Goal: Information Seeking & Learning: Understand process/instructions

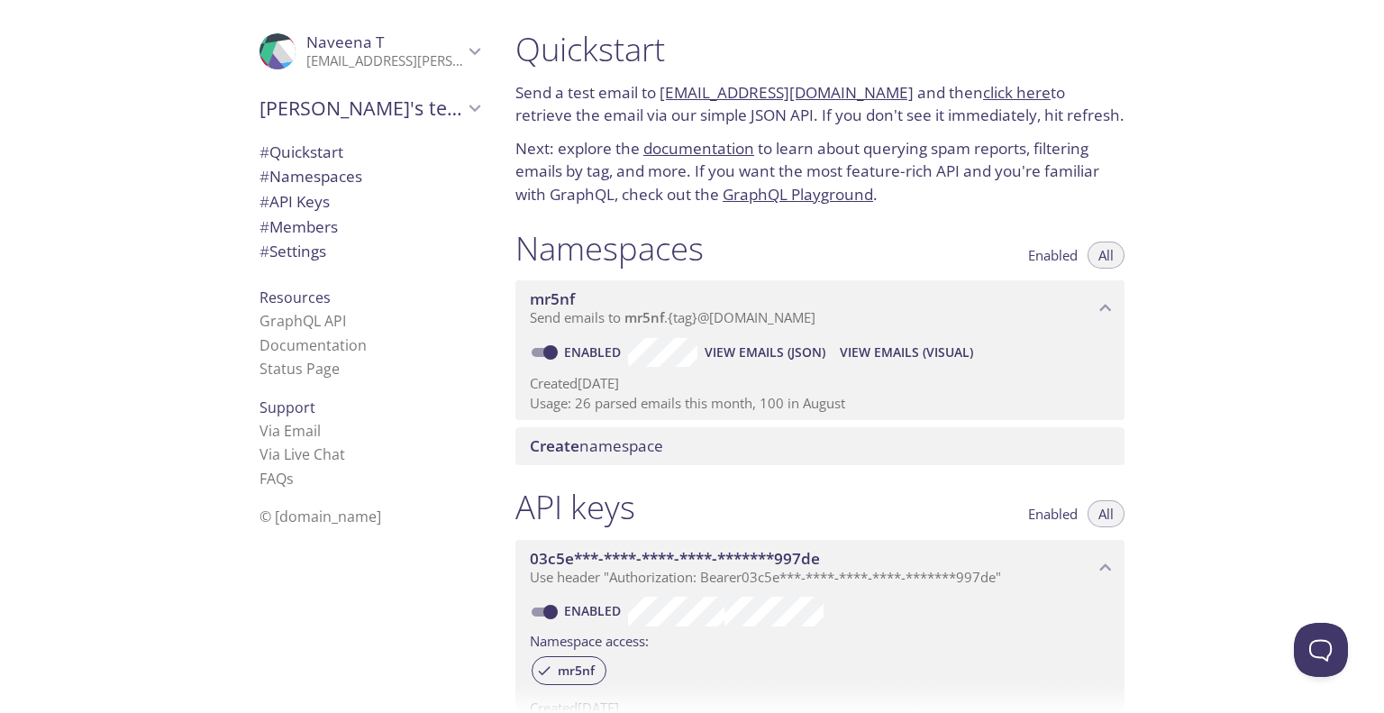
click at [656, 409] on p "Usage: 26 parsed emails this month, 100 in August" at bounding box center [820, 403] width 580 height 19
click at [656, 406] on p "Usage: 26 parsed emails this month, 100 in August" at bounding box center [820, 403] width 580 height 19
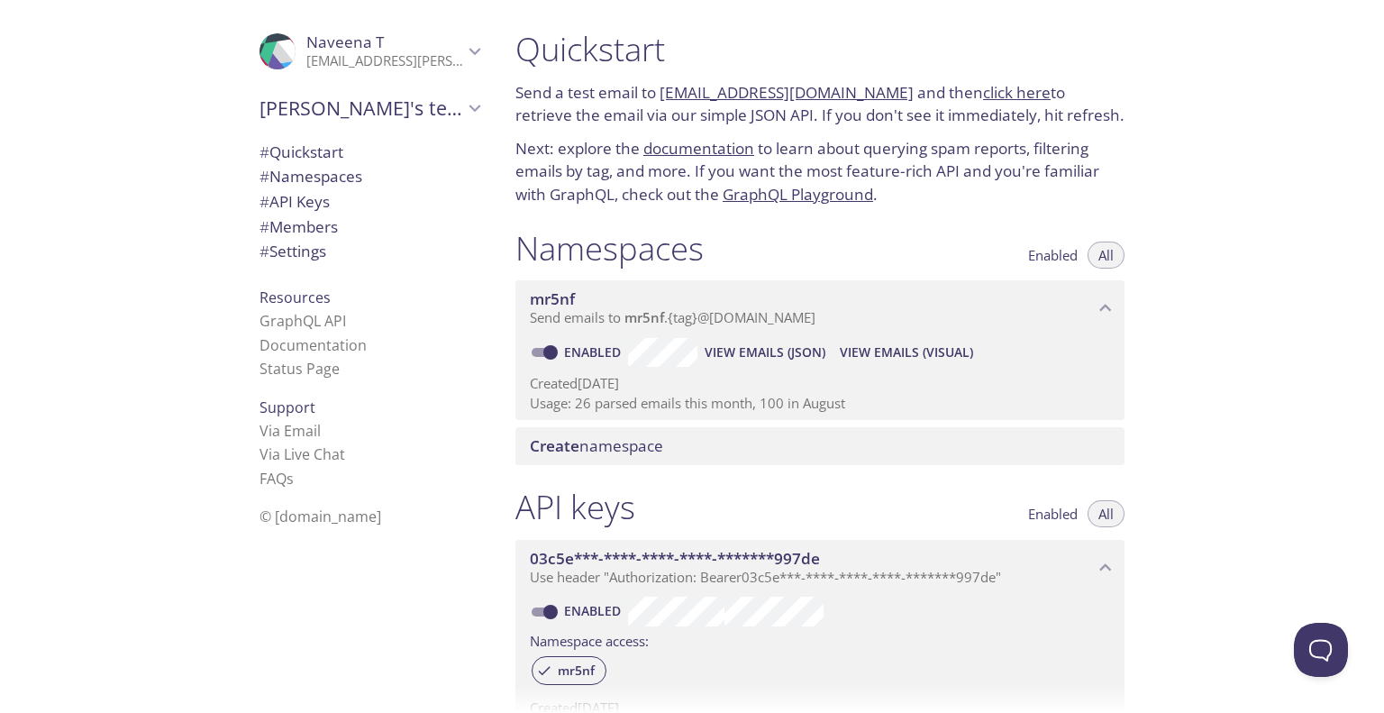
click at [656, 406] on p "Usage: 26 parsed emails this month, 100 in August" at bounding box center [820, 403] width 580 height 19
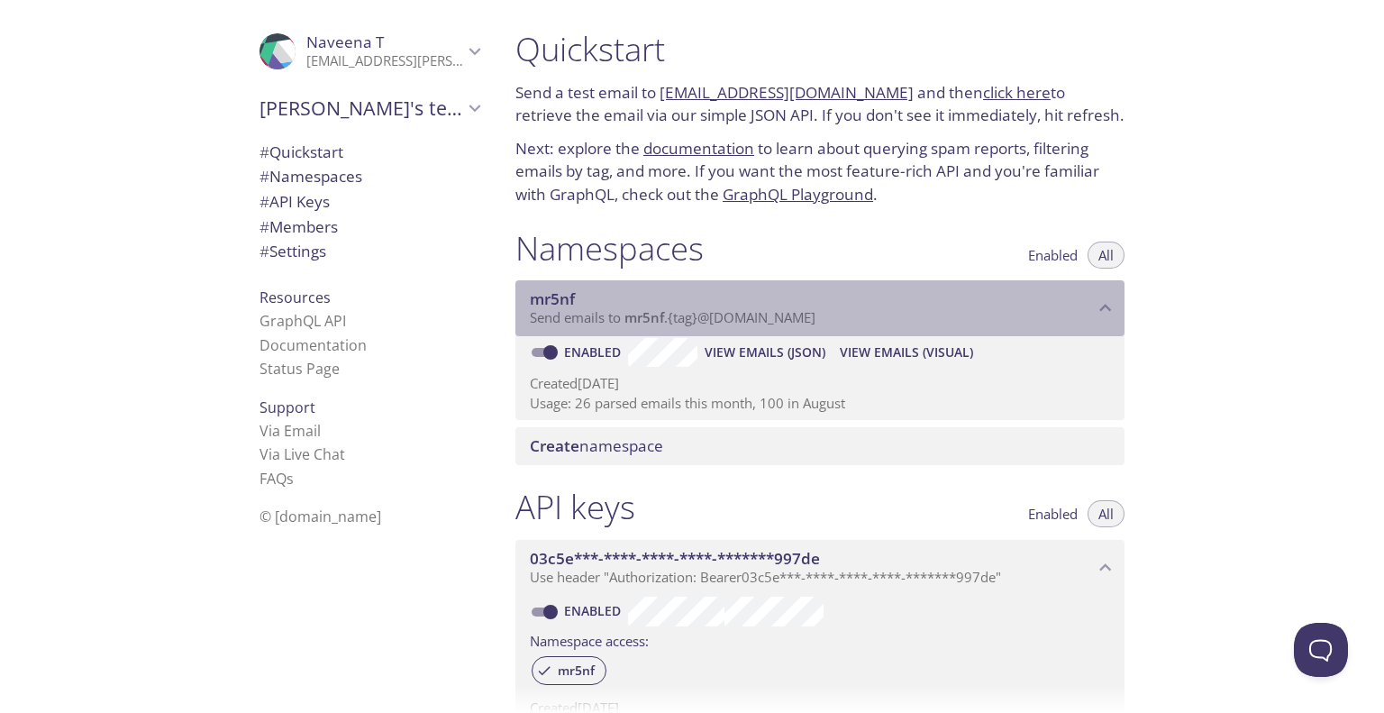
click at [1088, 317] on p "Send emails to mr5nf . {tag} @[DOMAIN_NAME]" at bounding box center [812, 318] width 564 height 18
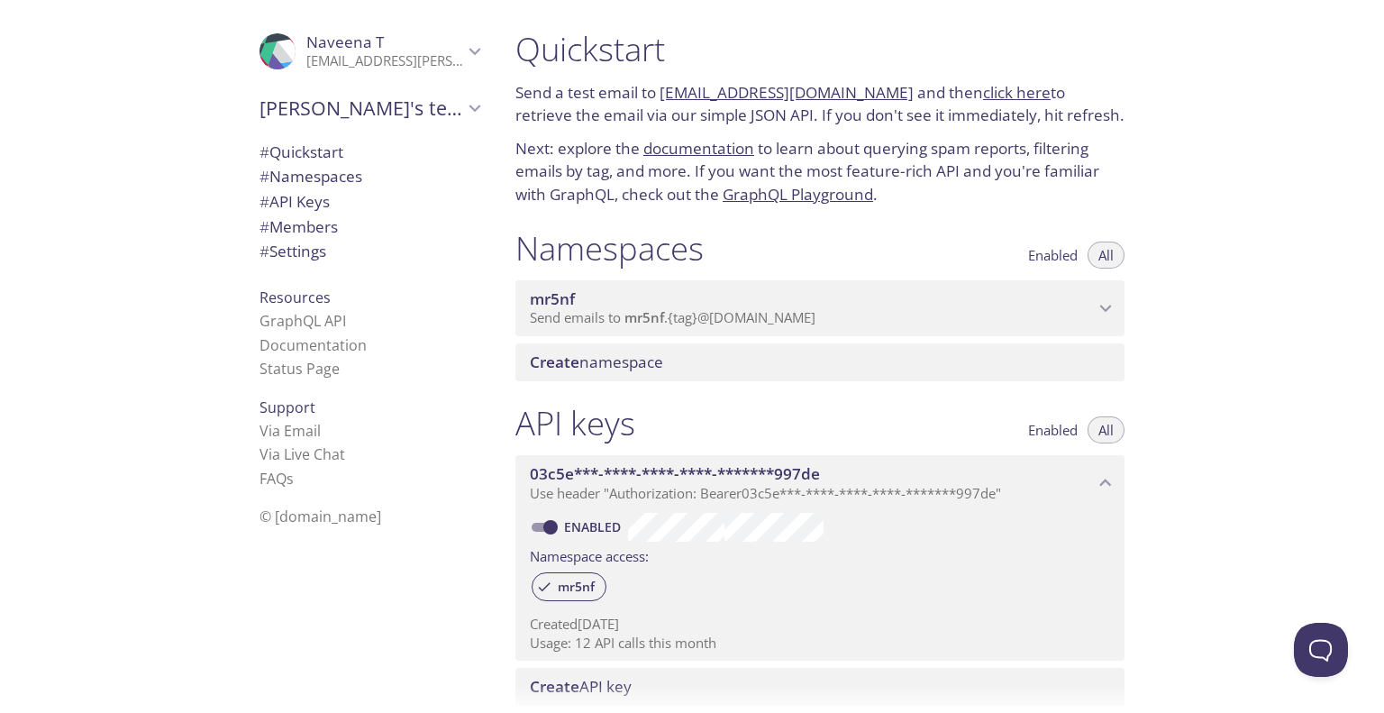
click at [1089, 317] on p "Send emails to mr5nf . {tag} @[DOMAIN_NAME]" at bounding box center [812, 318] width 564 height 18
